Goal: Use online tool/utility: Use online tool/utility

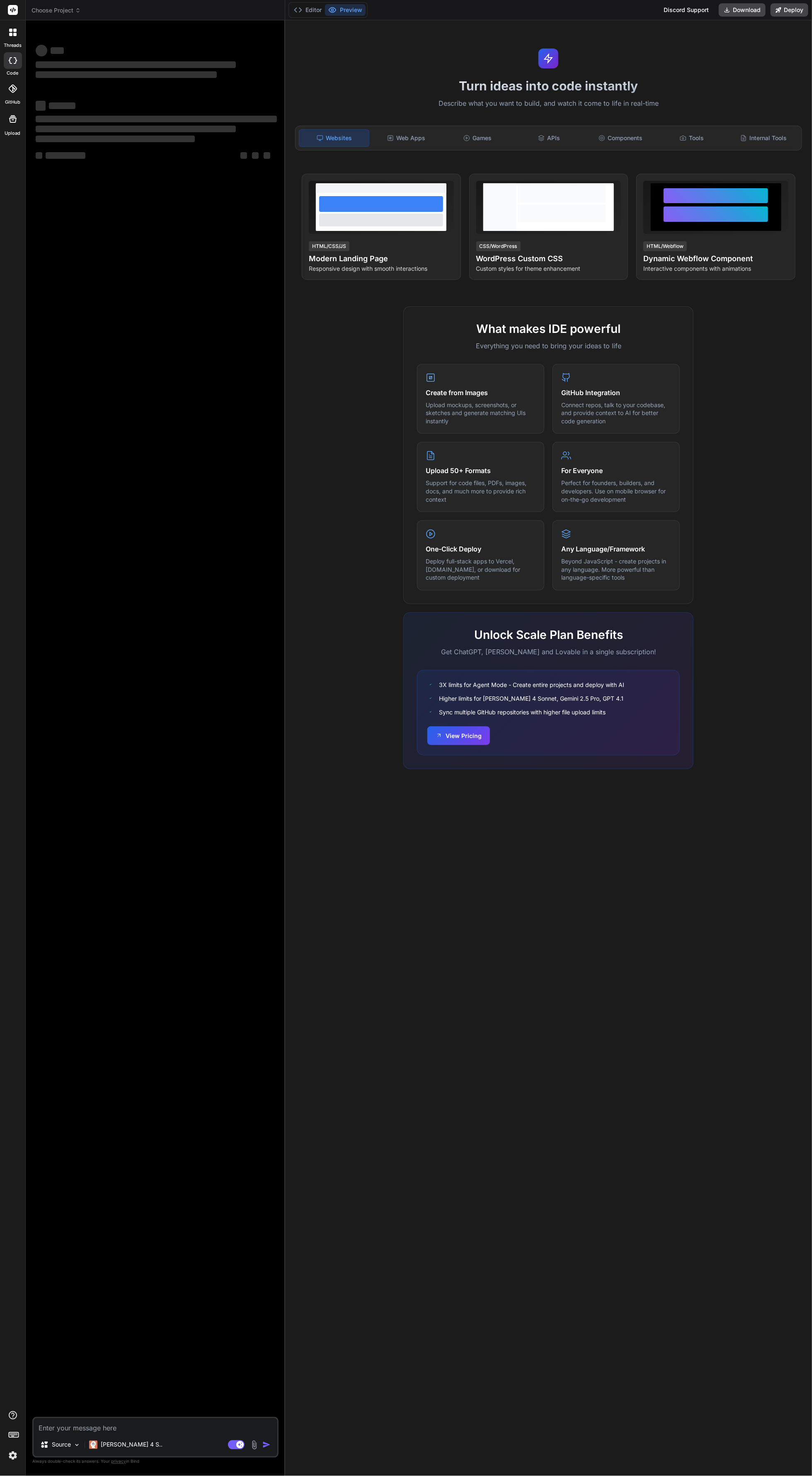
type textarea "x"
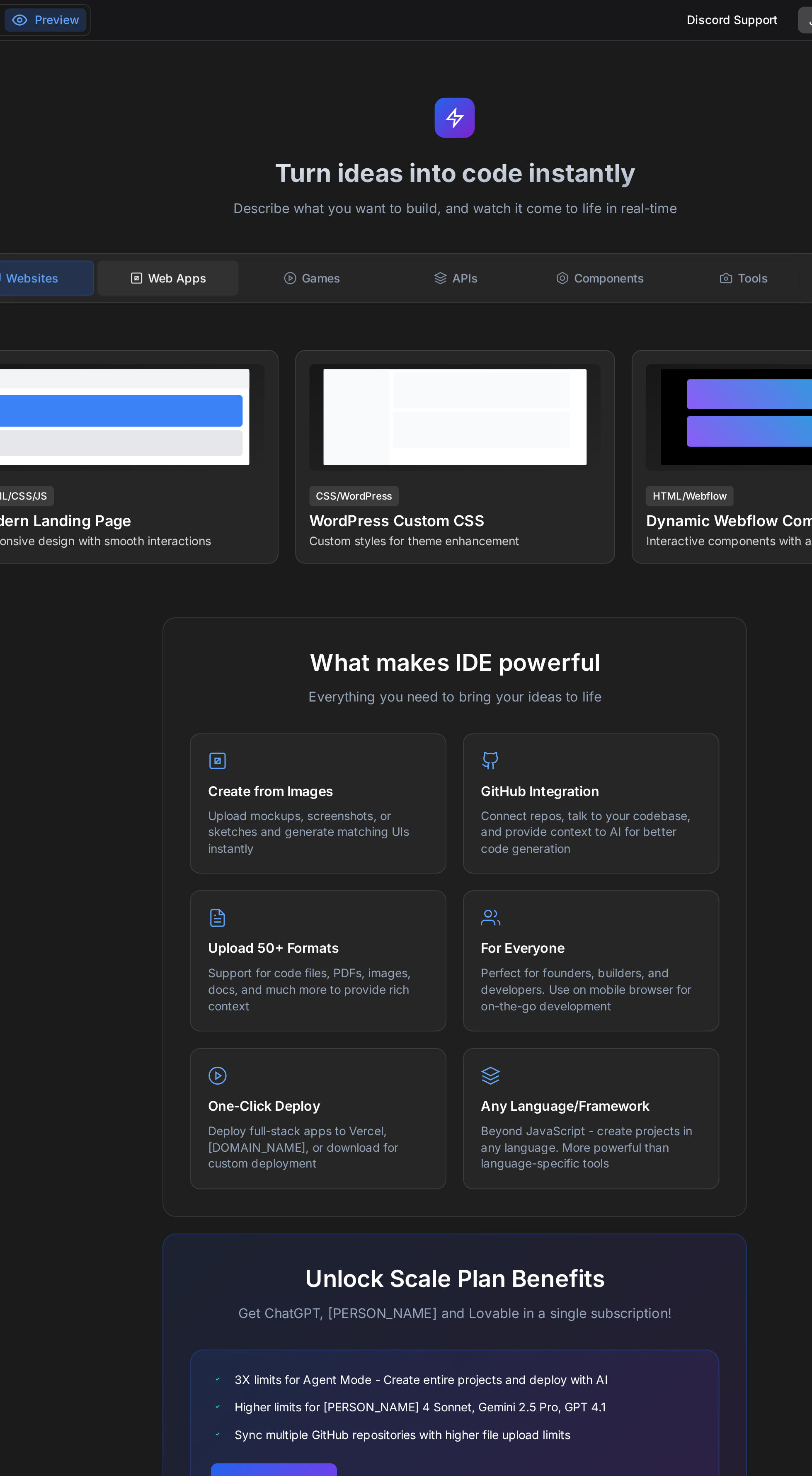
click at [420, 146] on div "Web Apps" at bounding box center [406, 138] width 70 height 17
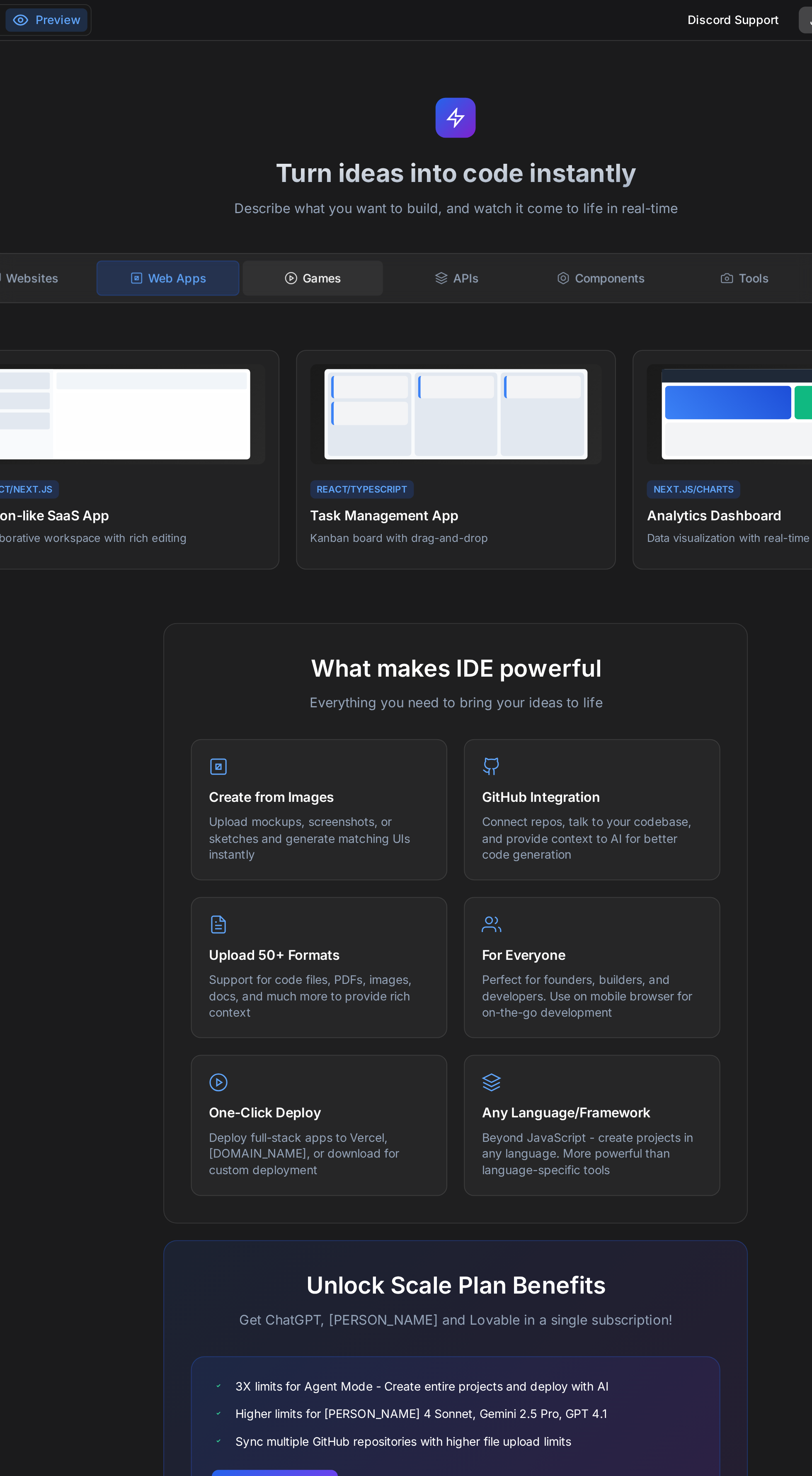
click at [495, 137] on div "Games" at bounding box center [478, 138] width 70 height 17
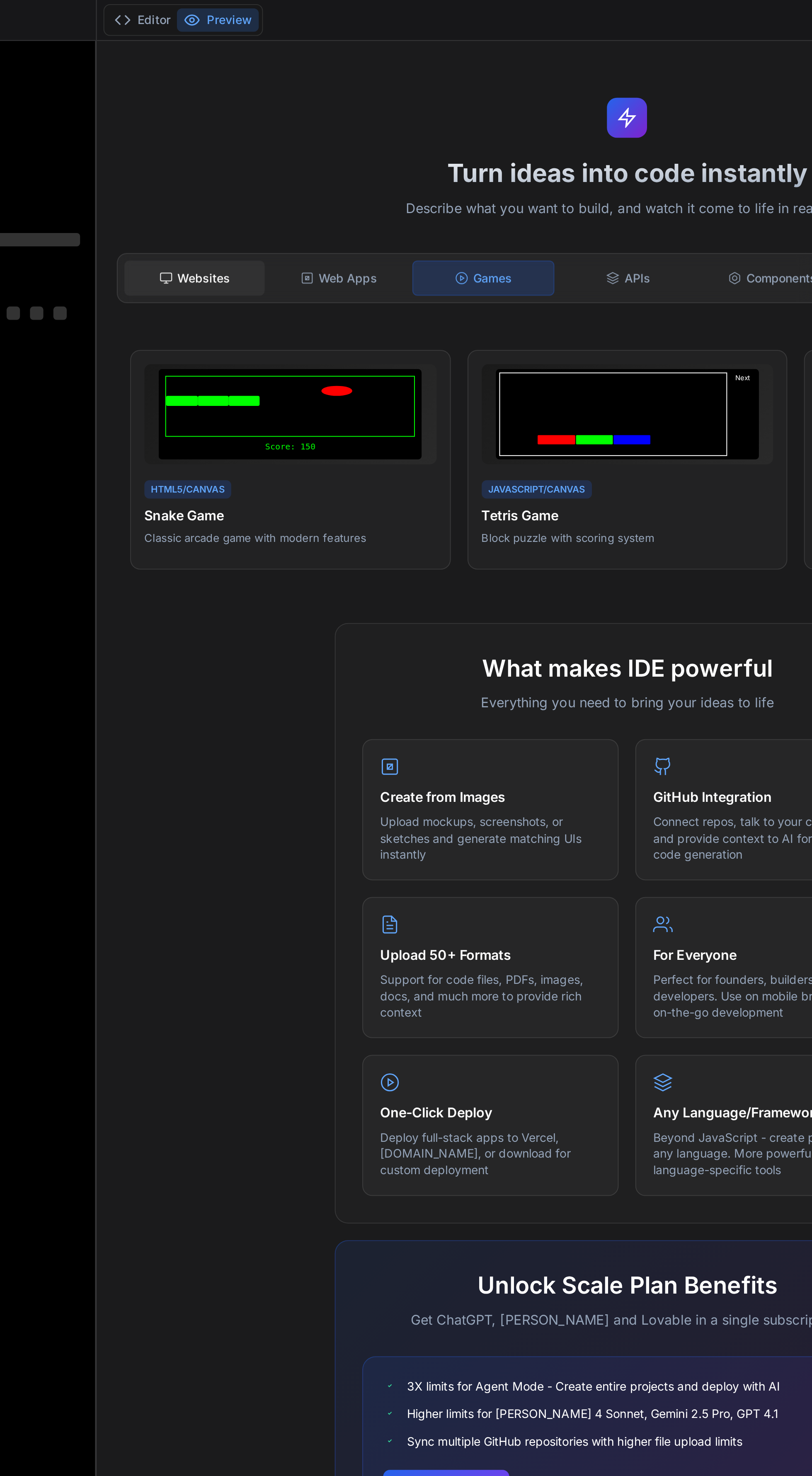
click at [349, 140] on div "Websites" at bounding box center [334, 138] width 70 height 17
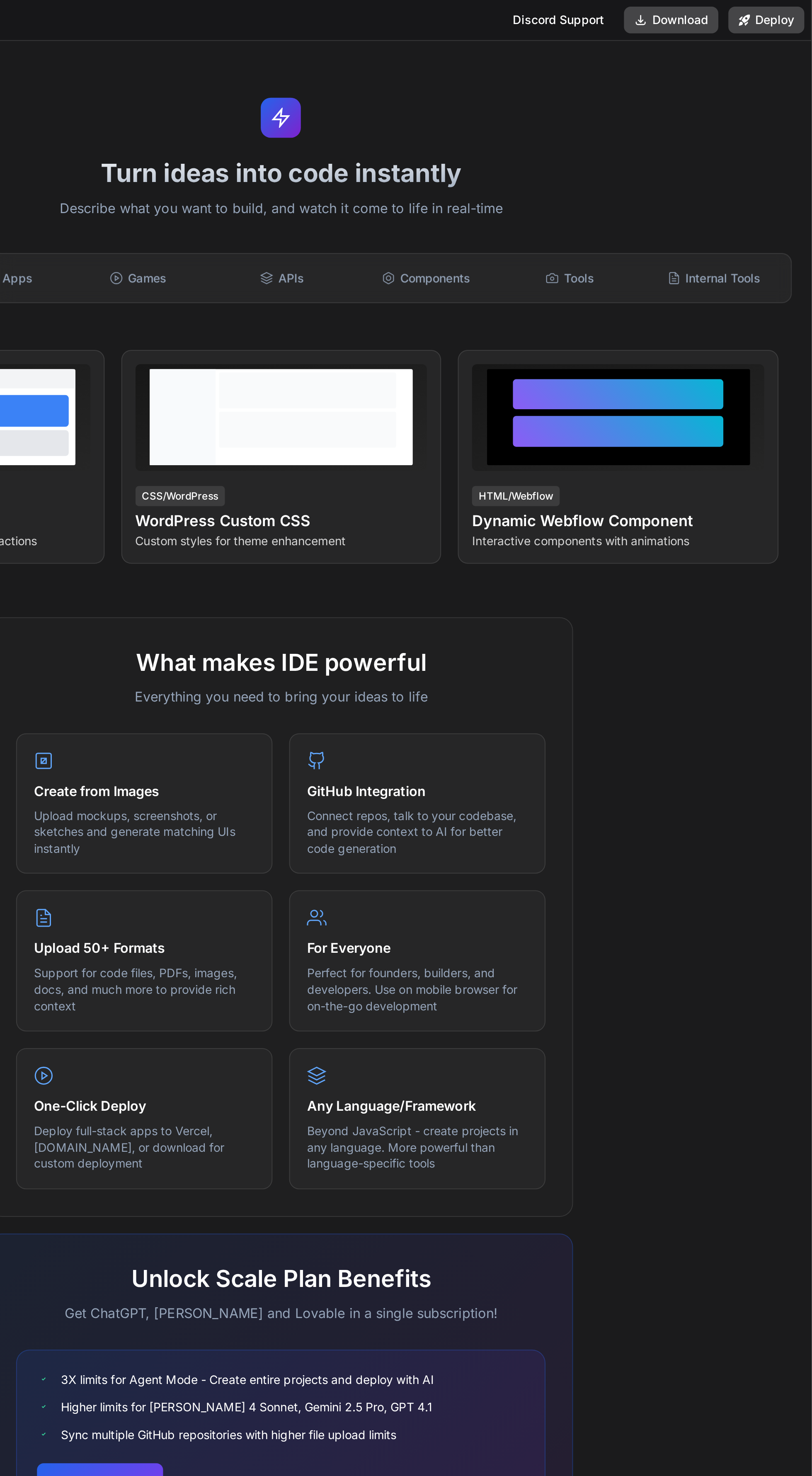
click at [705, 157] on div "Turn ideas into code instantly Describe what you want to build, and watch it co…" at bounding box center [549, 748] width 527 height 1456
click at [622, 138] on div "Components" at bounding box center [620, 138] width 70 height 17
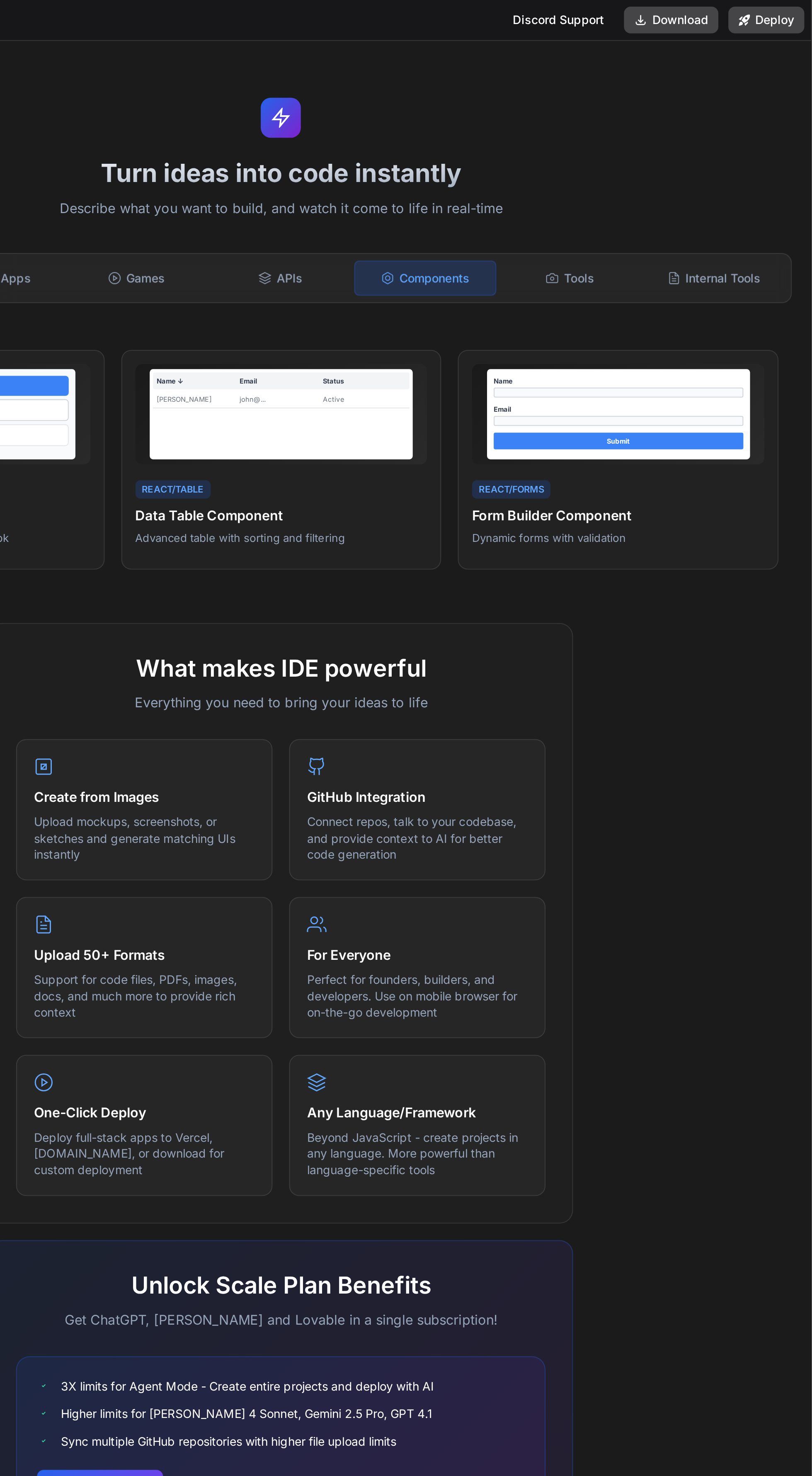
click at [775, 138] on div "Internal Tools" at bounding box center [763, 138] width 70 height 17
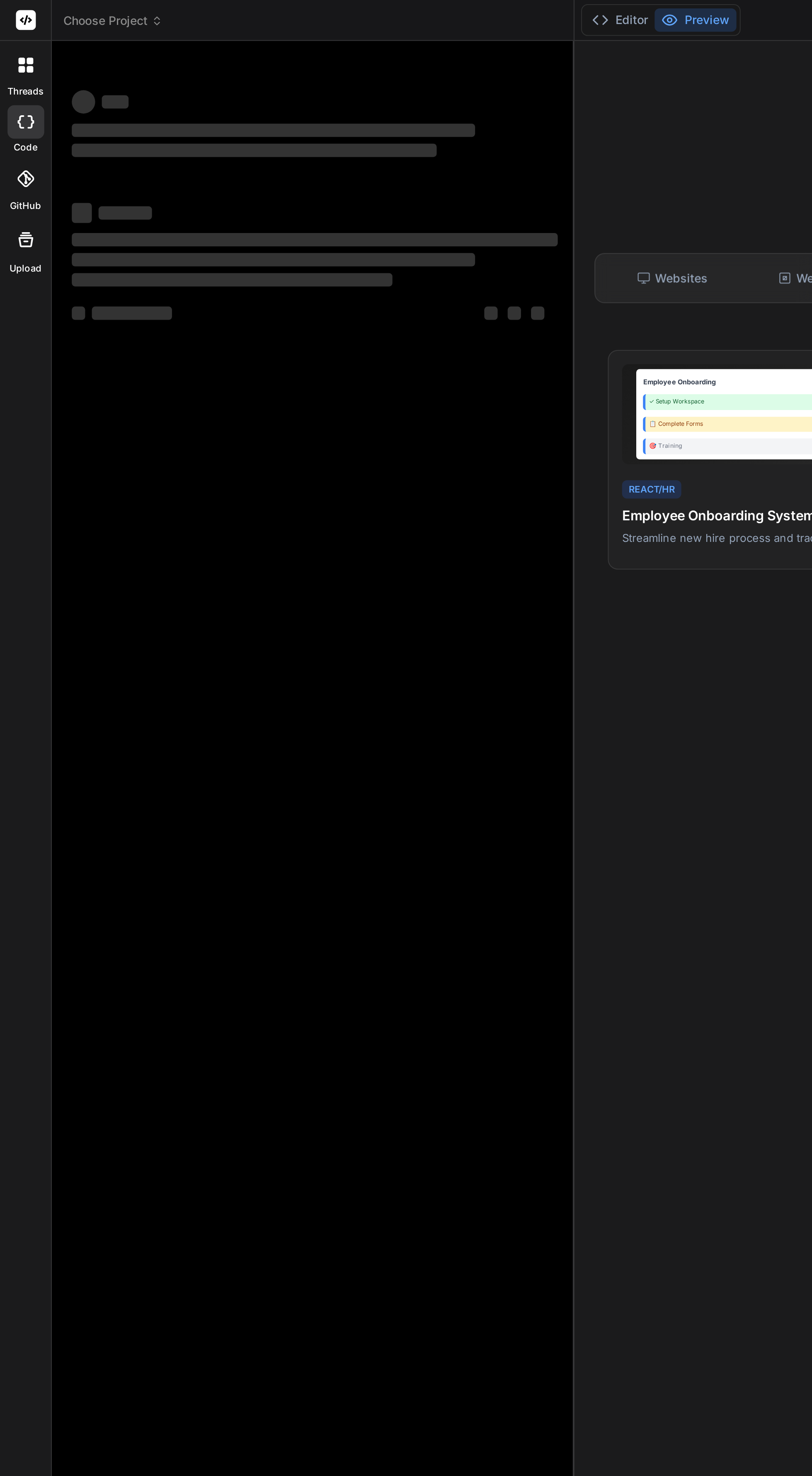
click at [17, 20] on div "threads" at bounding box center [13, 34] width 25 height 29
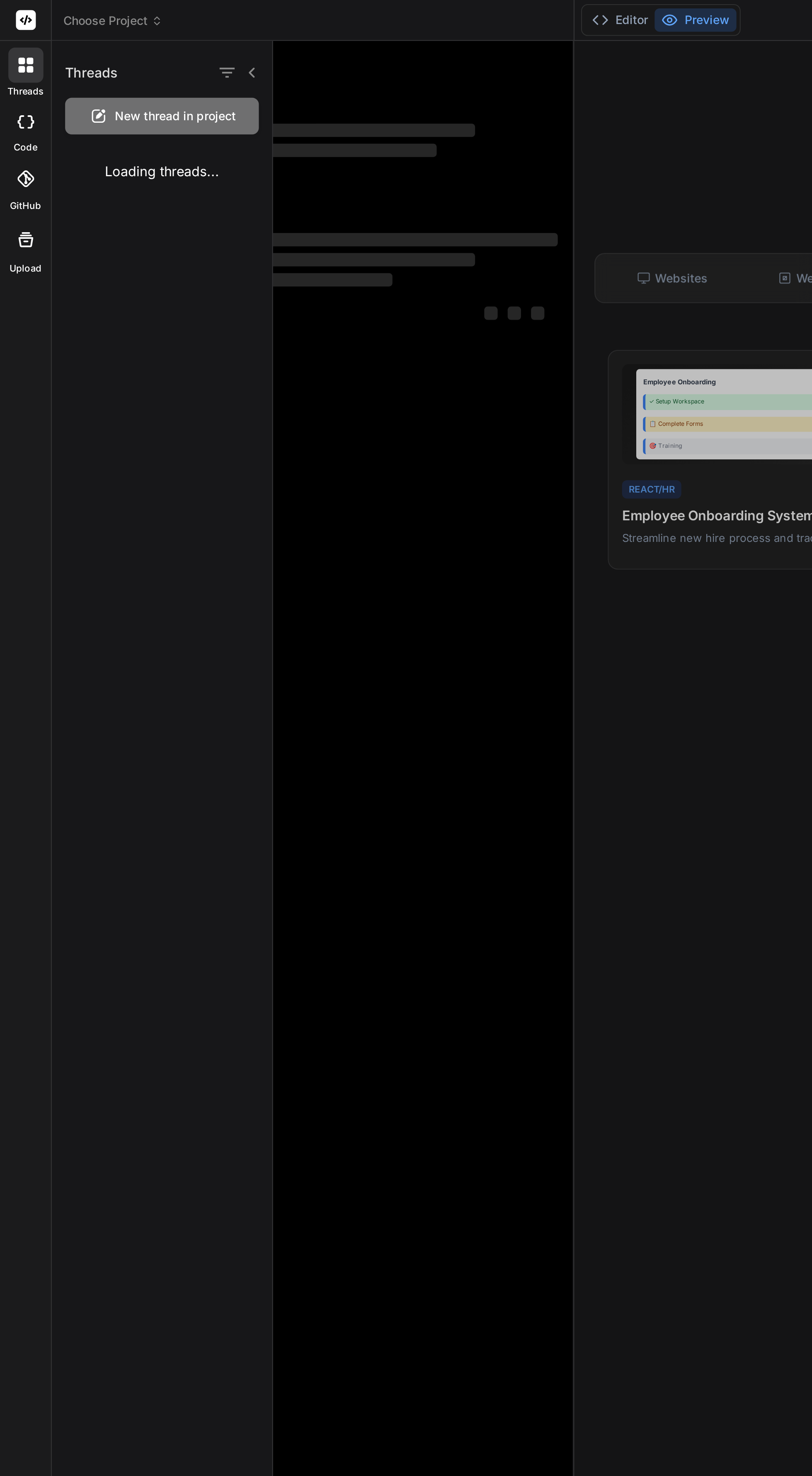
click at [21, 25] on div at bounding box center [13, 32] width 17 height 17
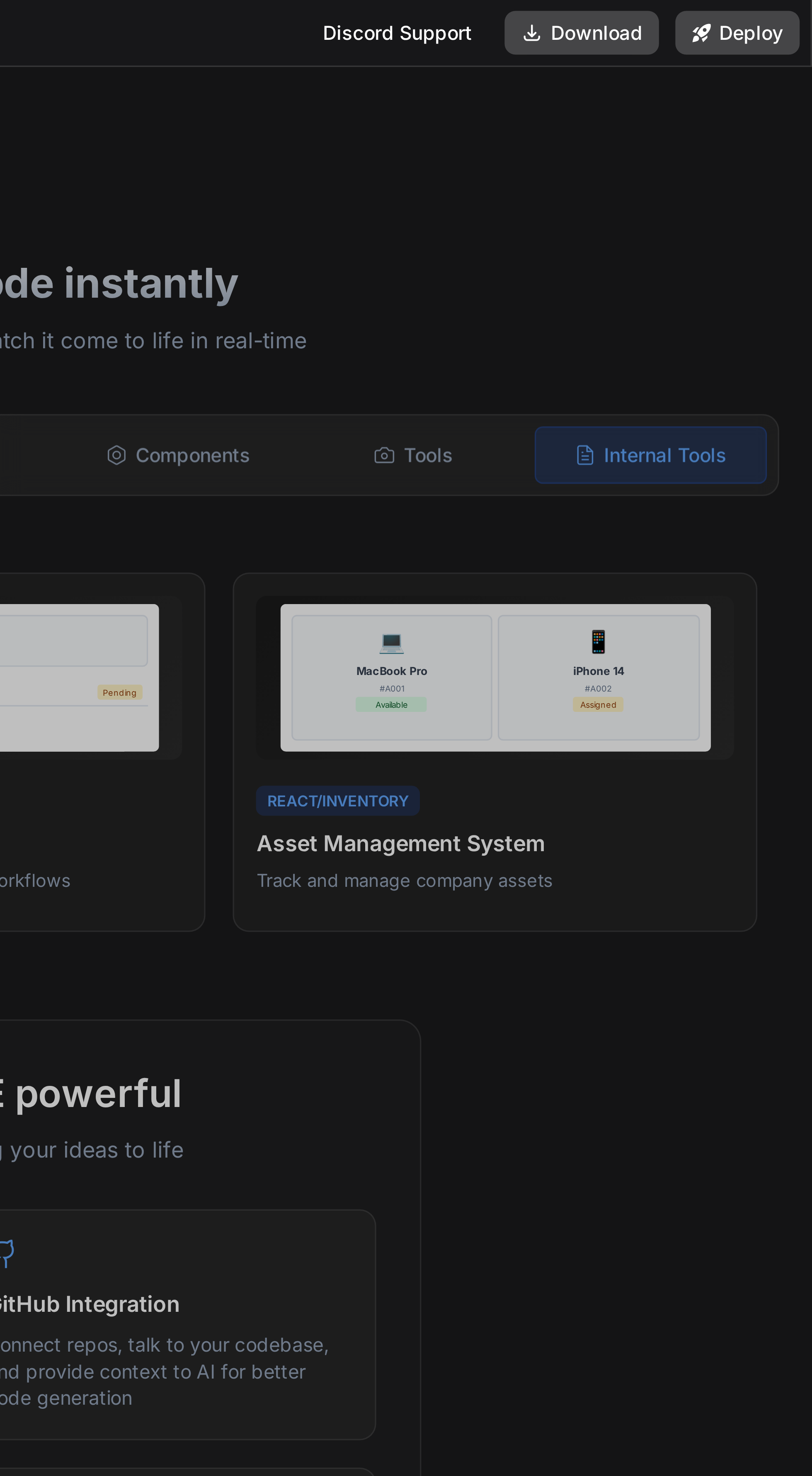
click at [742, 159] on div at bounding box center [474, 748] width 676 height 1456
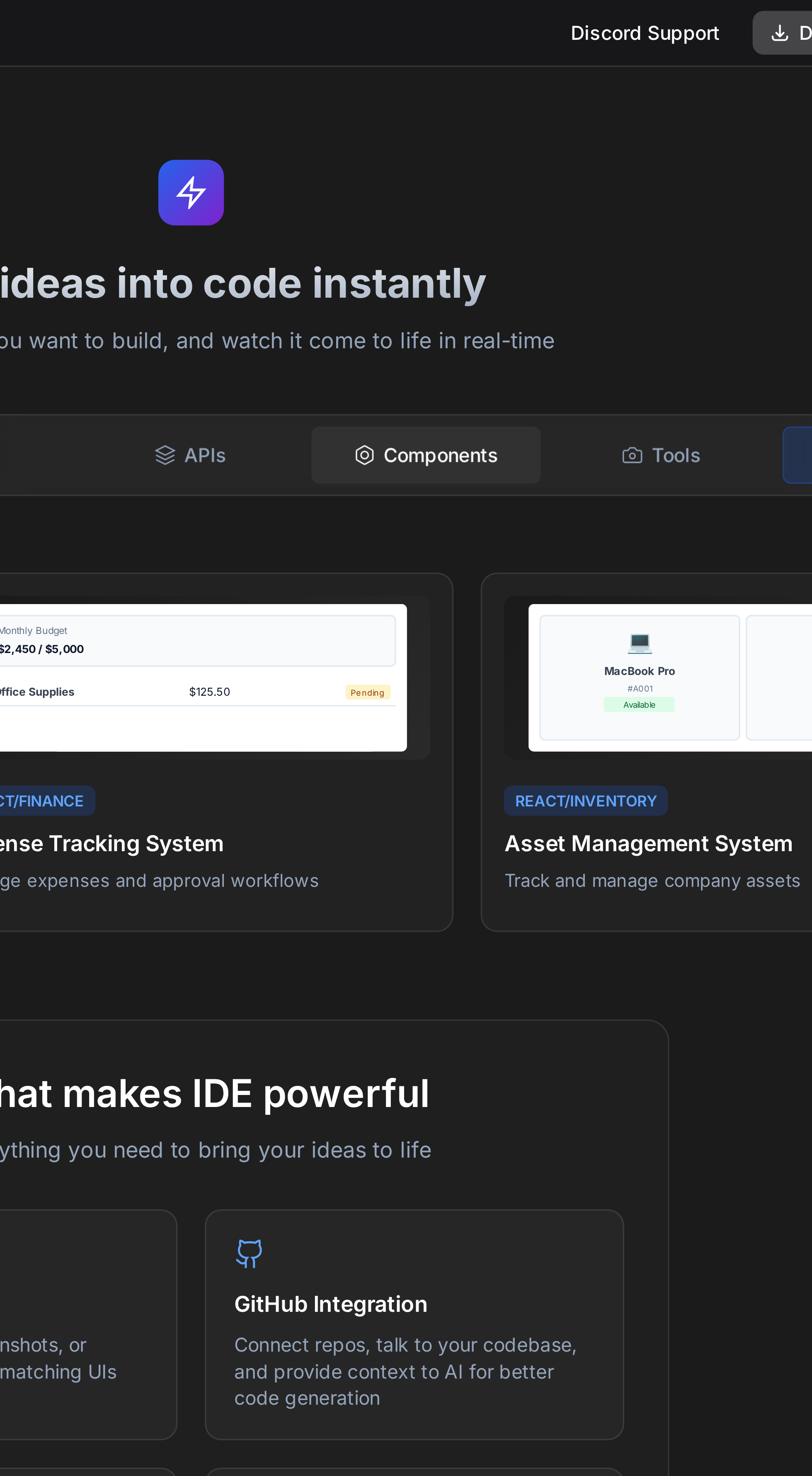
click at [604, 136] on icon at bounding box center [601, 138] width 7 height 7
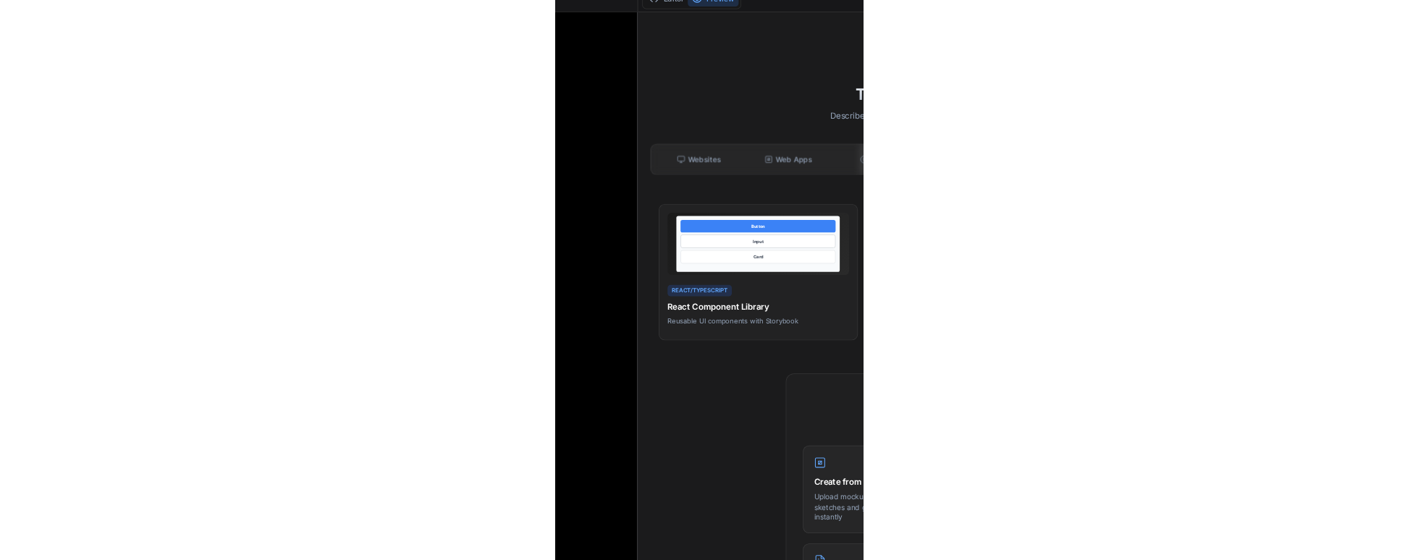
scroll to position [14, 0]
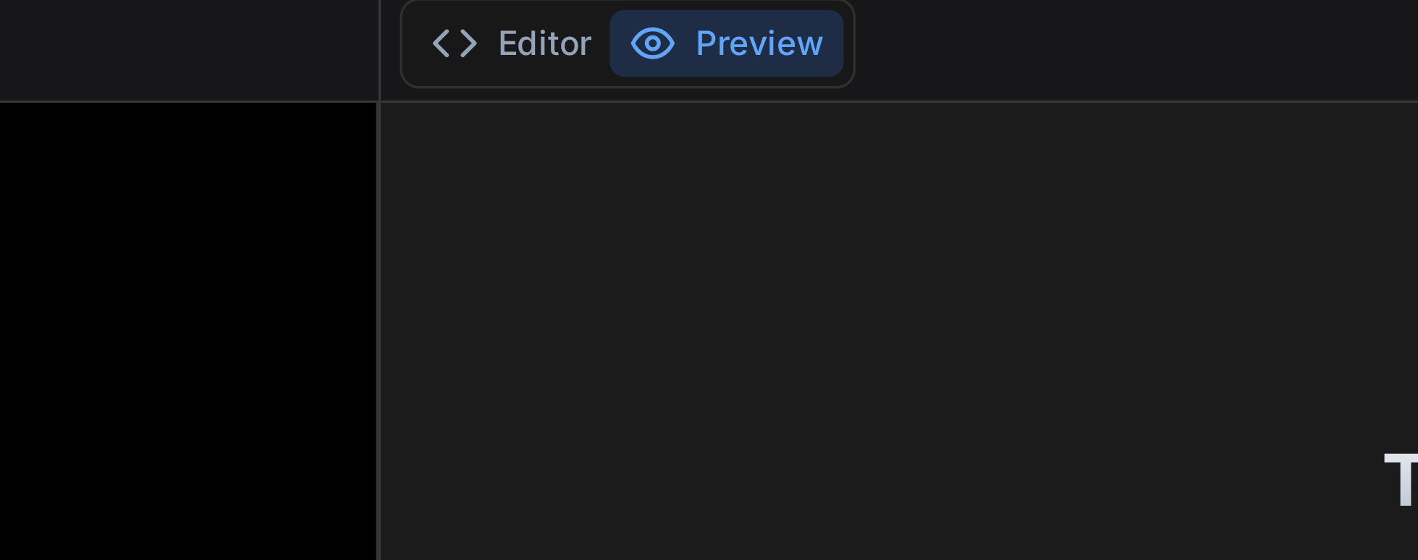
type textarea "x"
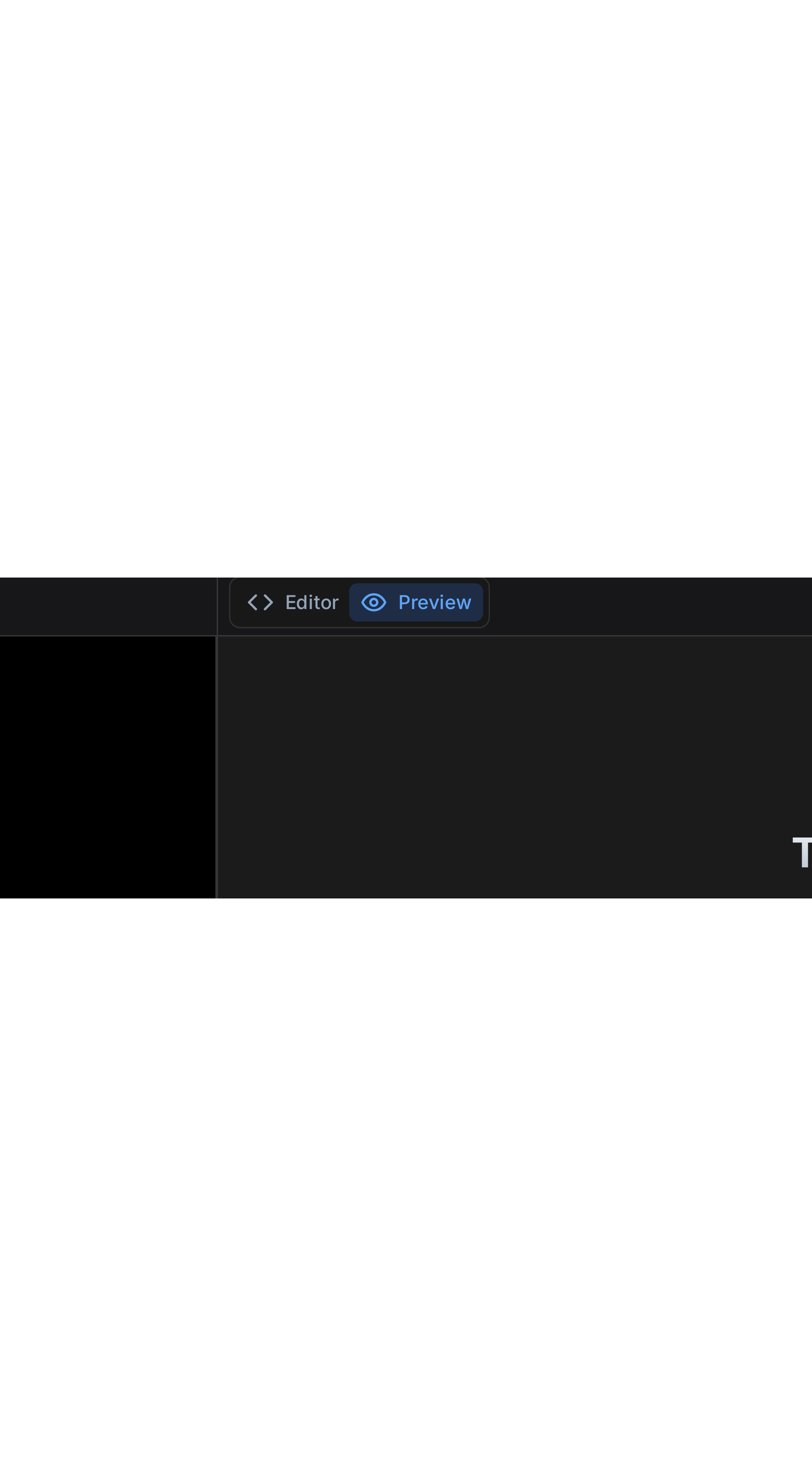
scroll to position [0, 0]
